Goal: Task Accomplishment & Management: Complete application form

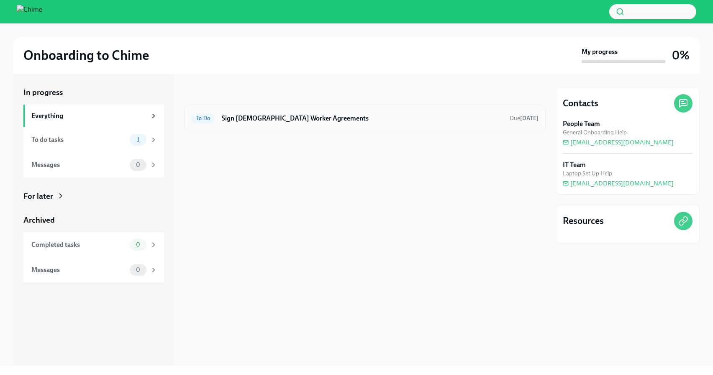
click at [288, 114] on h6 "Sign [DEMOGRAPHIC_DATA] Worker Agreements" at bounding box center [362, 118] width 281 height 9
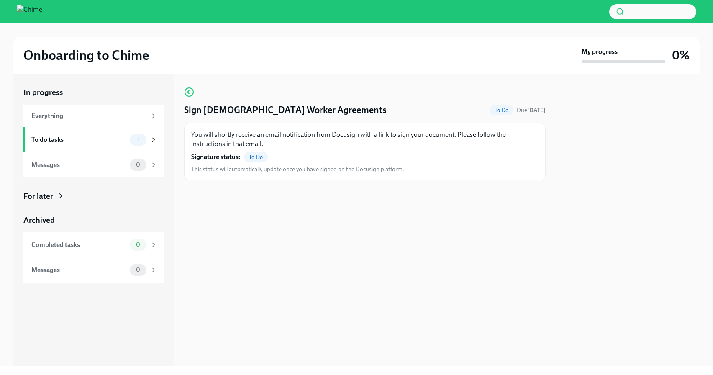
click at [257, 158] on span "To Do" at bounding box center [256, 157] width 24 height 6
click at [253, 166] on span "This status will automatically update once you have signed on the Docusign plat…" at bounding box center [297, 169] width 213 height 8
click at [128, 136] on div "To do tasks 1" at bounding box center [94, 140] width 126 height 12
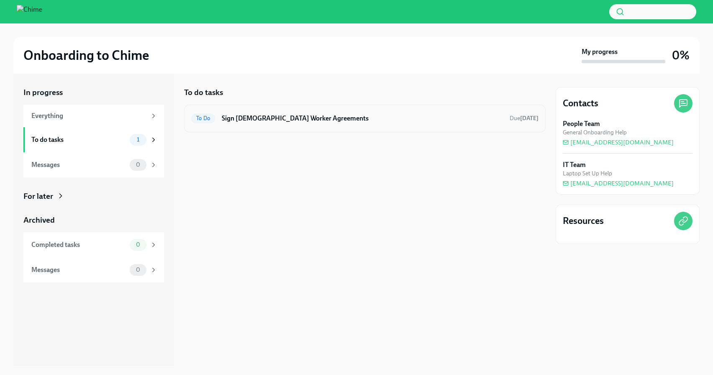
click at [252, 120] on h6 "Sign [DEMOGRAPHIC_DATA] Worker Agreements" at bounding box center [362, 118] width 281 height 9
